Goal: Use online tool/utility: Utilize a website feature to perform a specific function

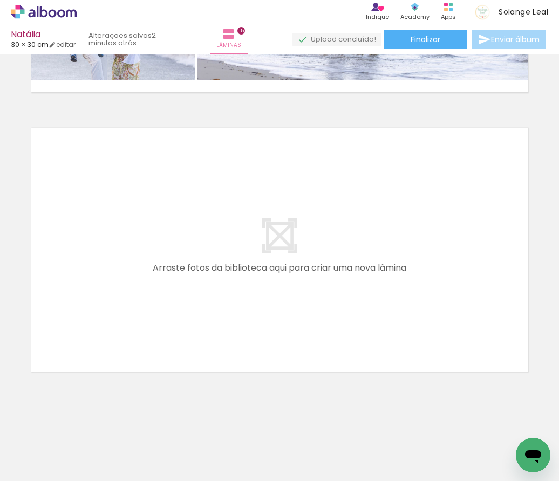
scroll to position [0, 3525]
